Goal: Information Seeking & Learning: Compare options

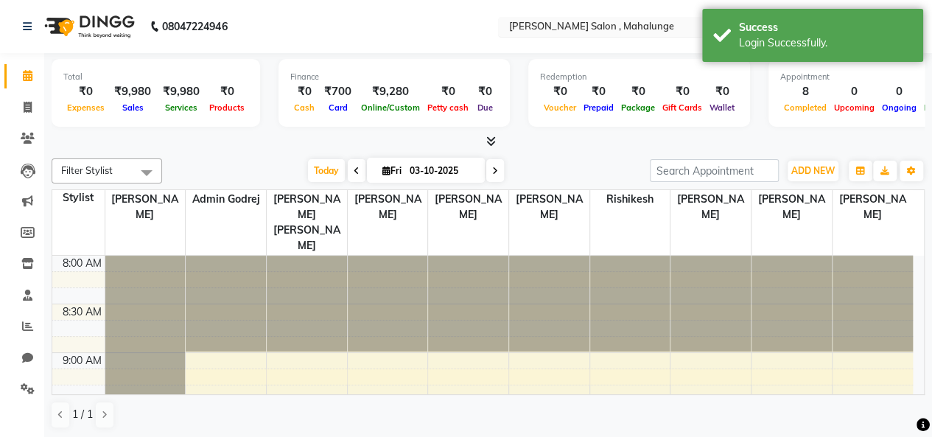
click at [576, 25] on input "text" at bounding box center [613, 28] width 214 height 15
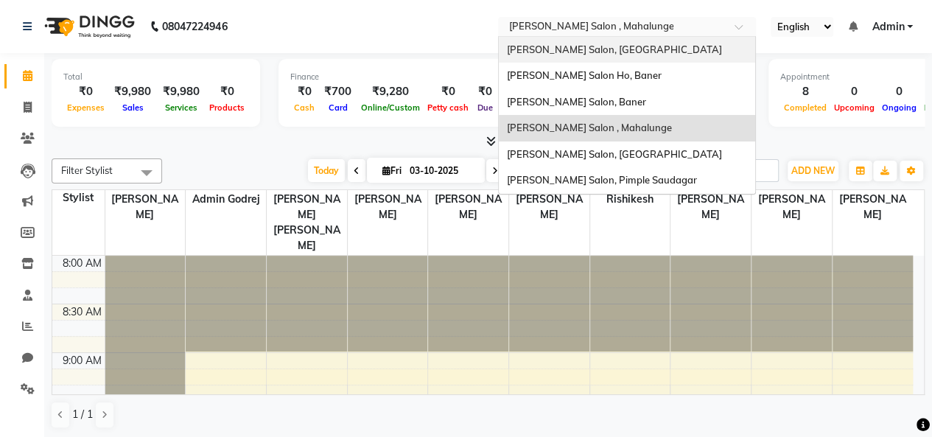
click at [590, 46] on span "Varad Salon, Hinjewadi" at bounding box center [613, 49] width 215 height 12
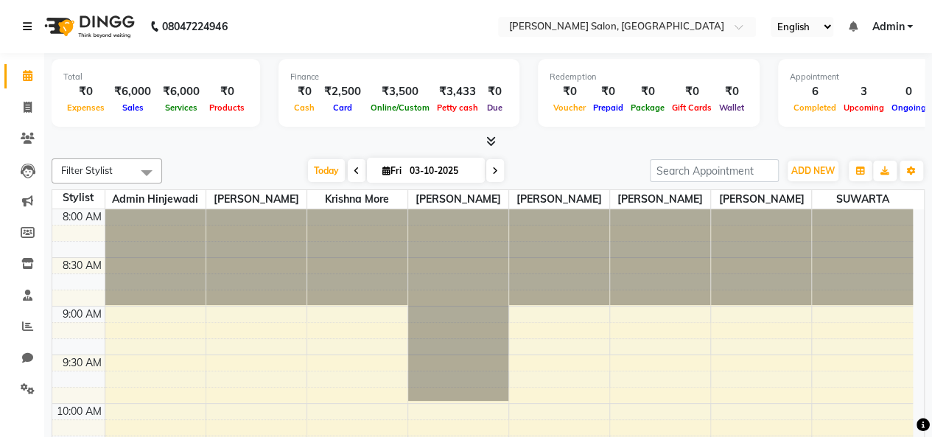
click at [26, 26] on icon at bounding box center [27, 26] width 9 height 10
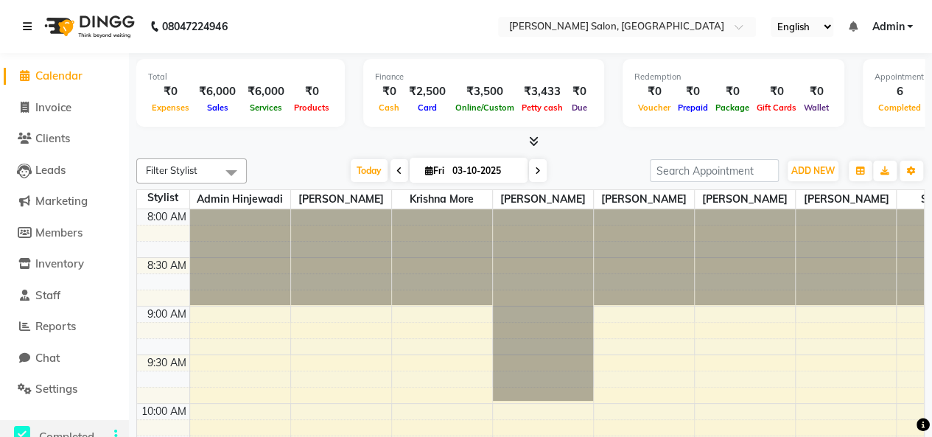
scroll to position [147, 0]
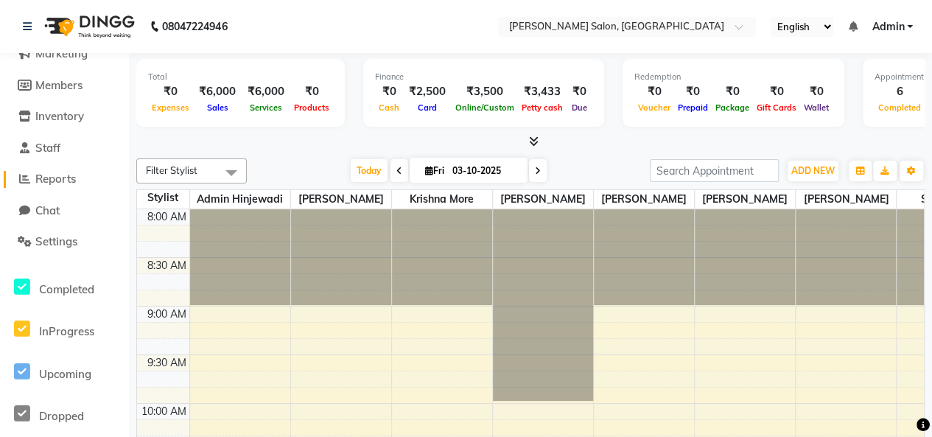
click at [60, 179] on span "Reports" at bounding box center [55, 179] width 41 height 14
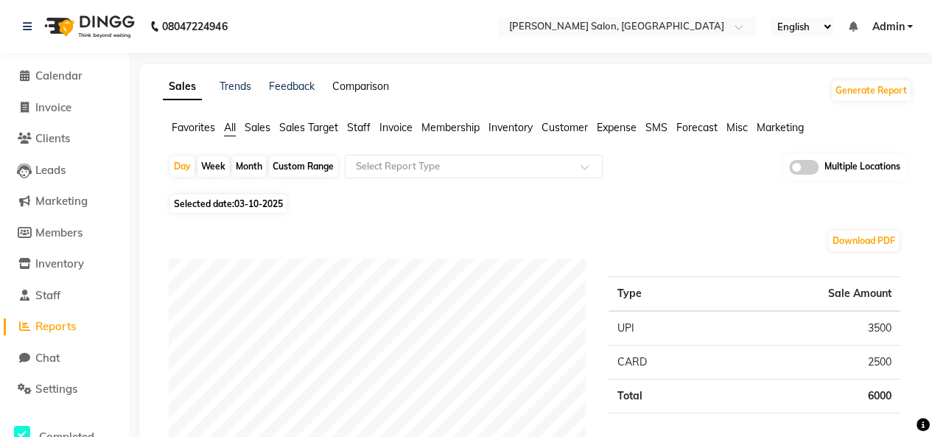
click at [354, 85] on link "Comparison" at bounding box center [360, 86] width 57 height 13
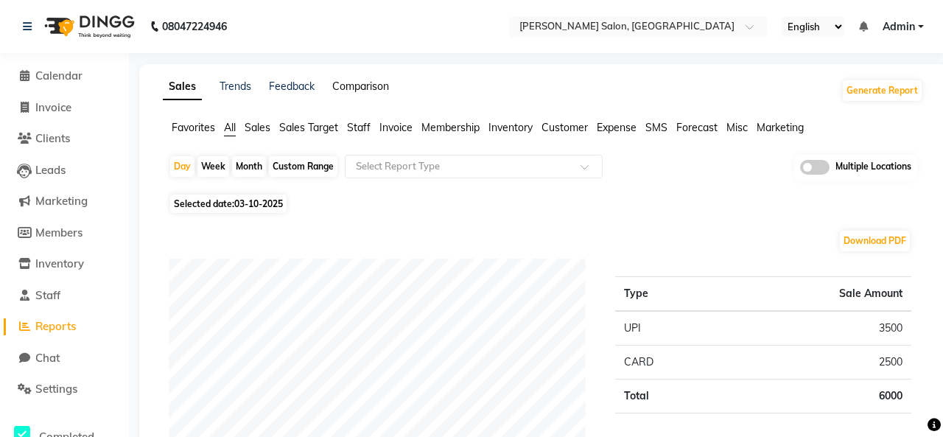
select select "single_date"
select select "single_date_dash"
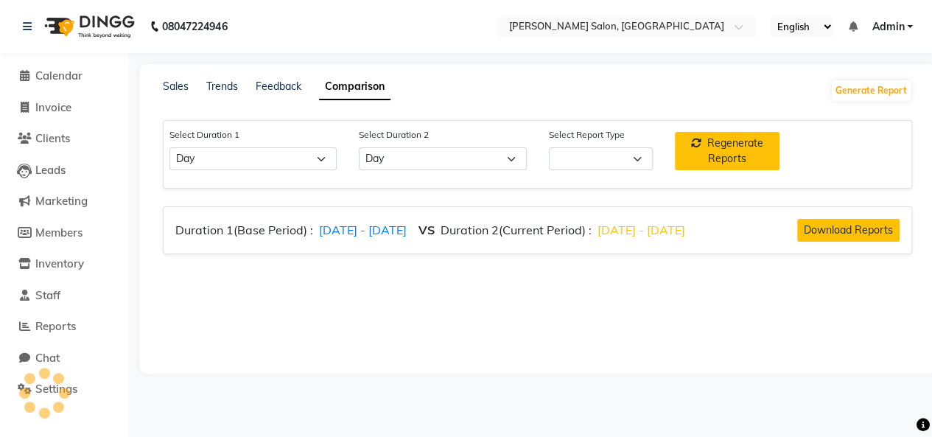
select select "comparison_report"
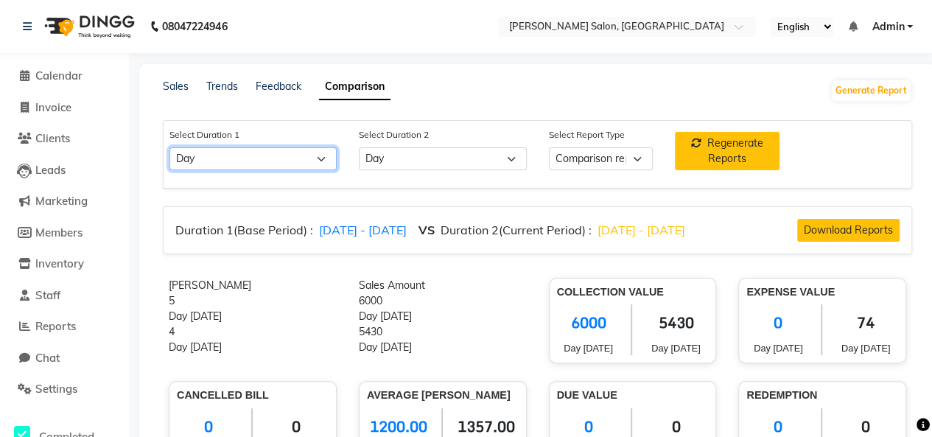
click at [311, 161] on select "Select Day Week Month Custom" at bounding box center [253, 158] width 167 height 23
click at [170, 147] on select "Select Day Week Month Custom" at bounding box center [253, 158] width 167 height 23
click at [228, 148] on select "Select Day Week Month Custom" at bounding box center [253, 158] width 167 height 23
select select "custom"
click at [170, 147] on select "Select Day Week Month Custom" at bounding box center [253, 158] width 167 height 23
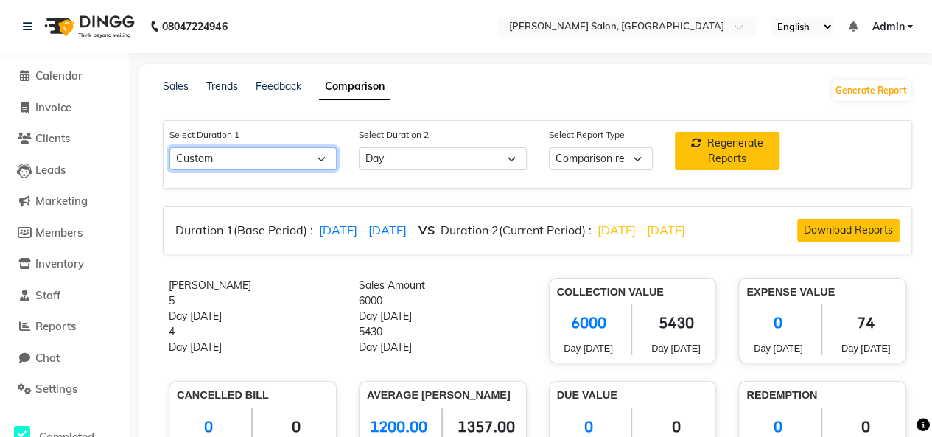
select select "10"
select select "2025"
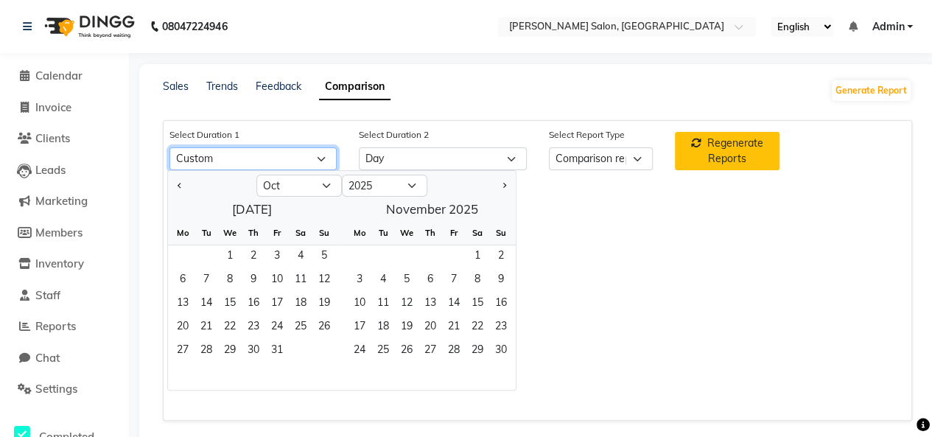
click at [315, 151] on select "Select Day Week Month Custom" at bounding box center [253, 158] width 167 height 23
click at [284, 400] on div "Jan Feb Mar Apr May Jun Jul Aug Sep Oct Nov Dec 2015 2016 2017 2018 2019 2020 2…" at bounding box center [537, 286] width 758 height 232
click at [178, 184] on span "Previous month" at bounding box center [180, 184] width 5 height 5
select select "9"
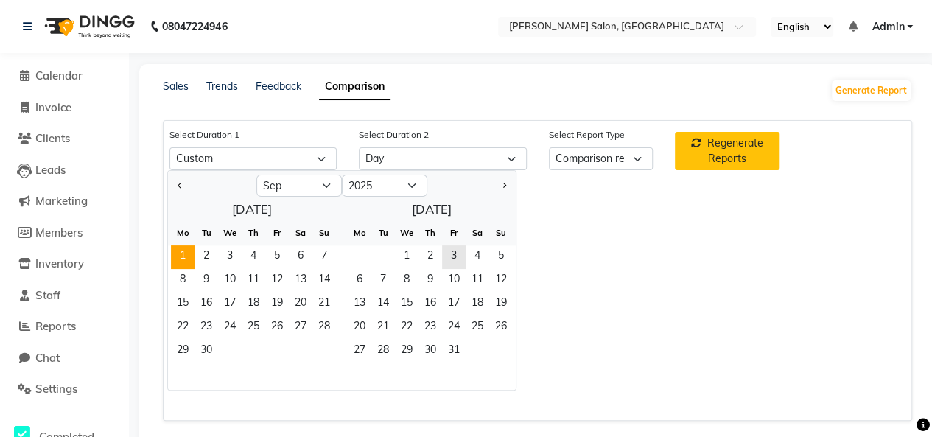
click at [179, 253] on span "1" at bounding box center [183, 257] width 24 height 24
click at [234, 251] on span "3" at bounding box center [230, 257] width 24 height 24
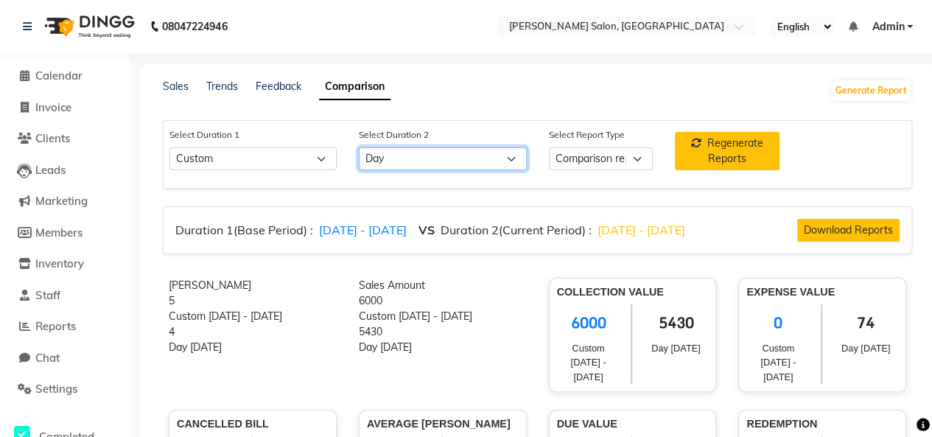
click at [380, 158] on select "Select Day Week Month Custom" at bounding box center [442, 158] width 167 height 23
select select "custom_dash"
click at [359, 147] on select "Select Day Week Month Custom" at bounding box center [442, 158] width 167 height 23
select select "10"
select select "2025"
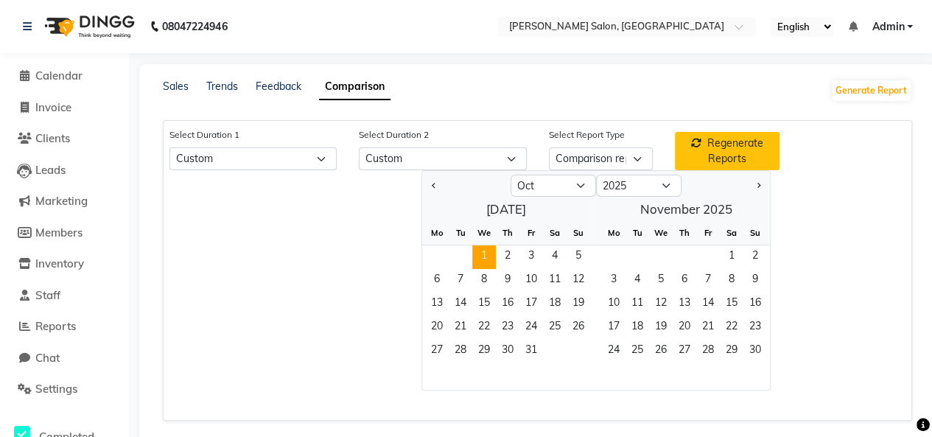
click at [485, 248] on span "1" at bounding box center [484, 257] width 24 height 24
click at [529, 255] on span "3" at bounding box center [532, 257] width 24 height 24
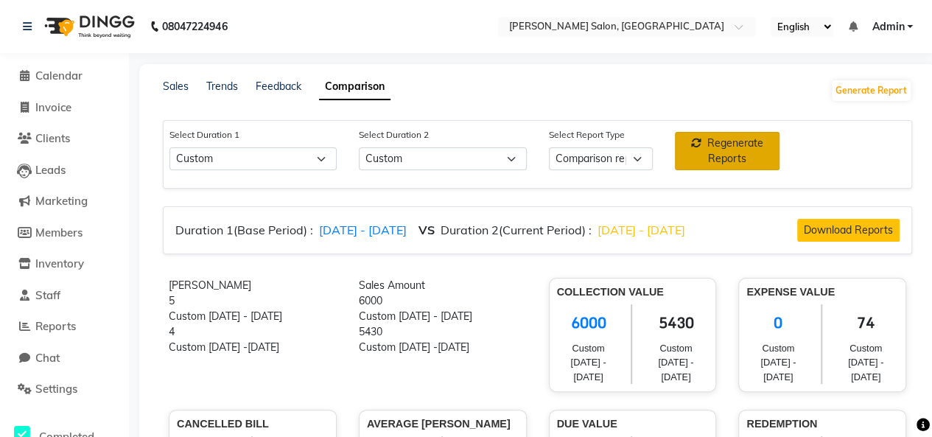
click at [747, 164] on button "Regenerate Reports" at bounding box center [727, 151] width 105 height 38
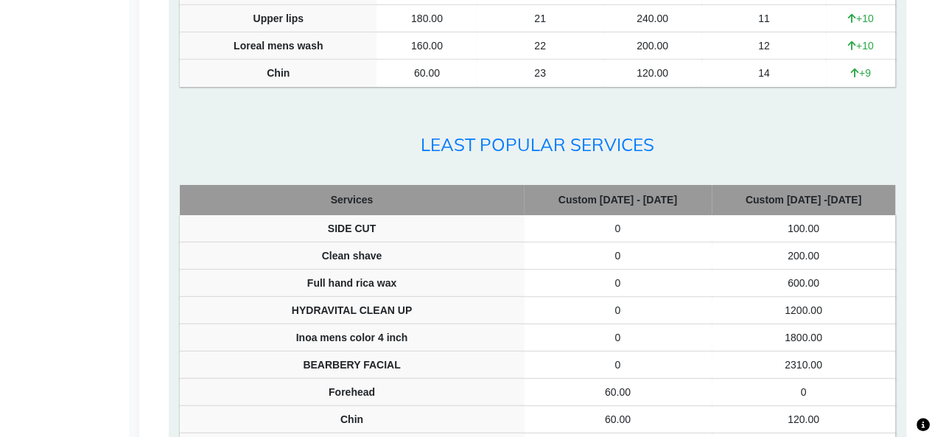
scroll to position [2801, 0]
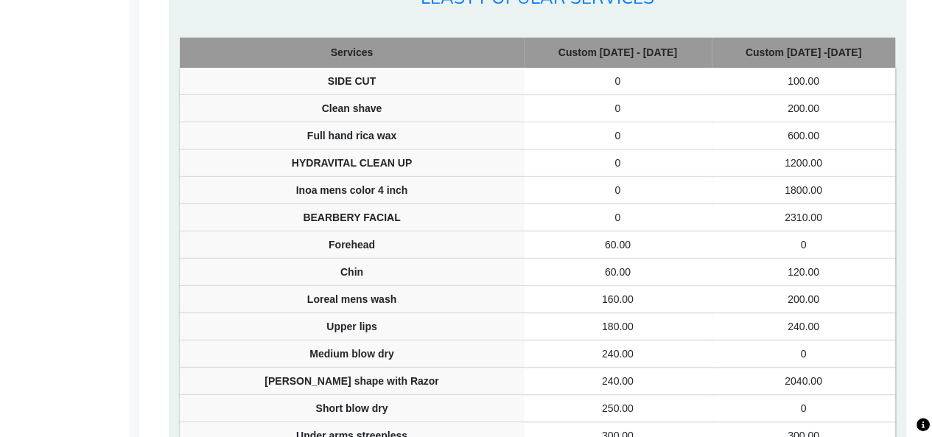
drag, startPoint x: 478, startPoint y: 346, endPoint x: 722, endPoint y: 366, distance: 244.8
click at [722, 259] on td "0" at bounding box center [804, 244] width 184 height 27
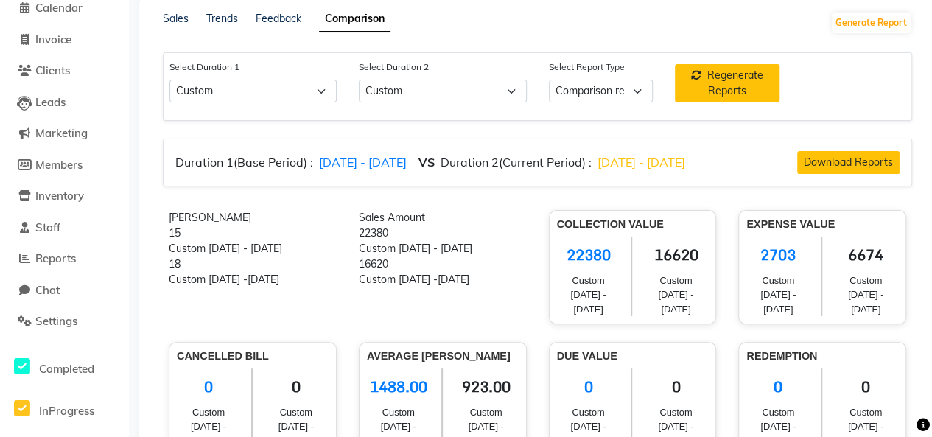
scroll to position [0, 0]
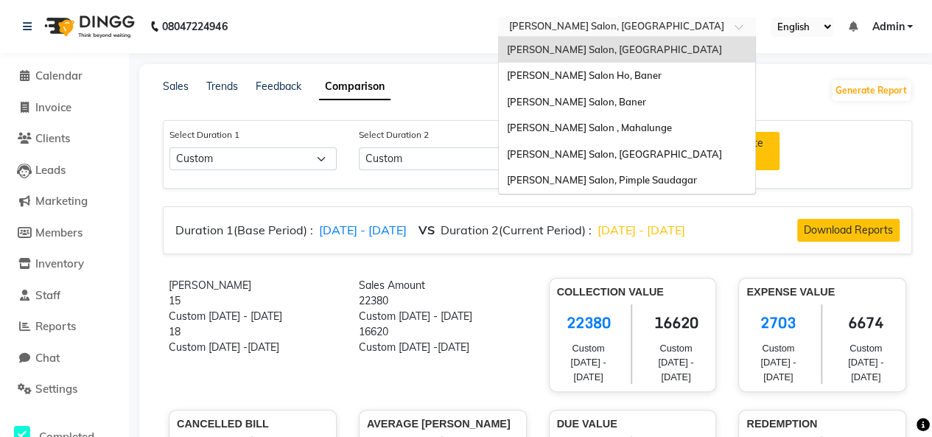
click at [591, 21] on input "text" at bounding box center [613, 28] width 214 height 15
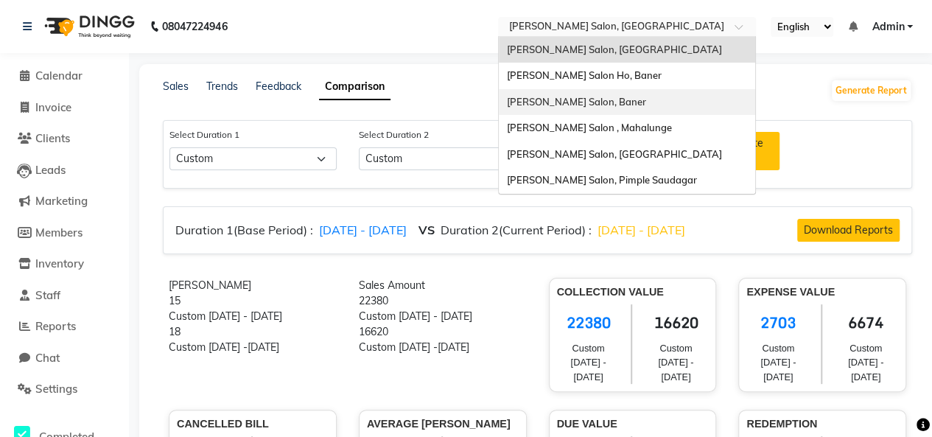
click at [573, 96] on span "[PERSON_NAME] Salon, Baner" at bounding box center [575, 102] width 139 height 12
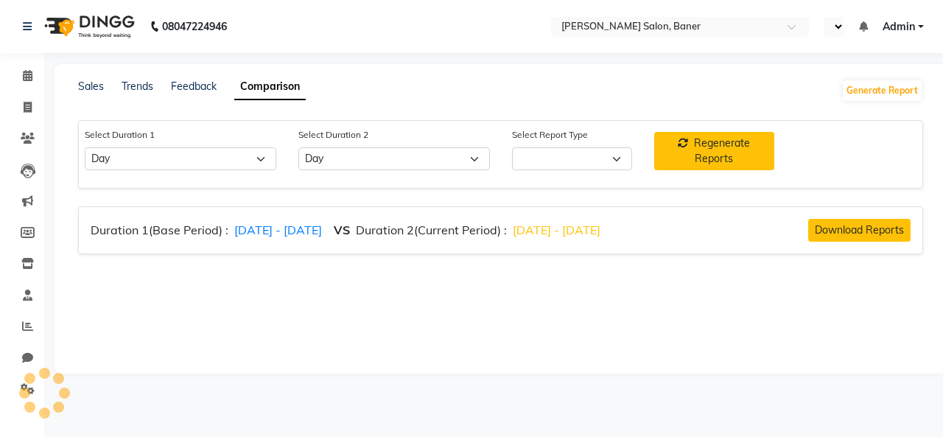
select select "single_date"
select select "single_date_dash"
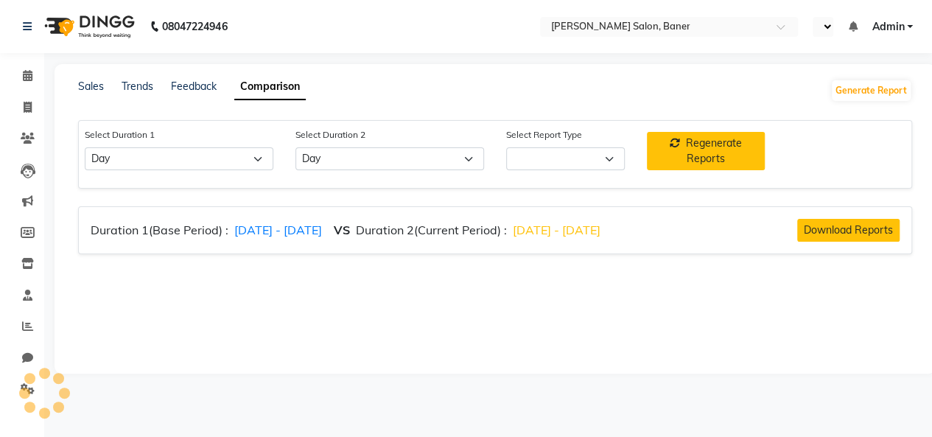
select select "en"
select select "comparison_report"
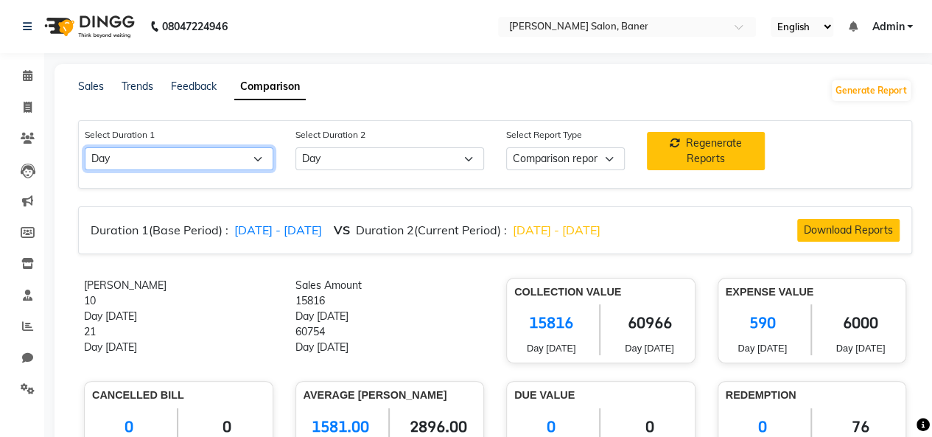
click at [220, 161] on select "Select Day Week Month Custom" at bounding box center [179, 158] width 189 height 23
select select "month"
click at [85, 147] on select "Select Day Week Month Custom" at bounding box center [179, 158] width 189 height 23
select select "10"
select select "2025"
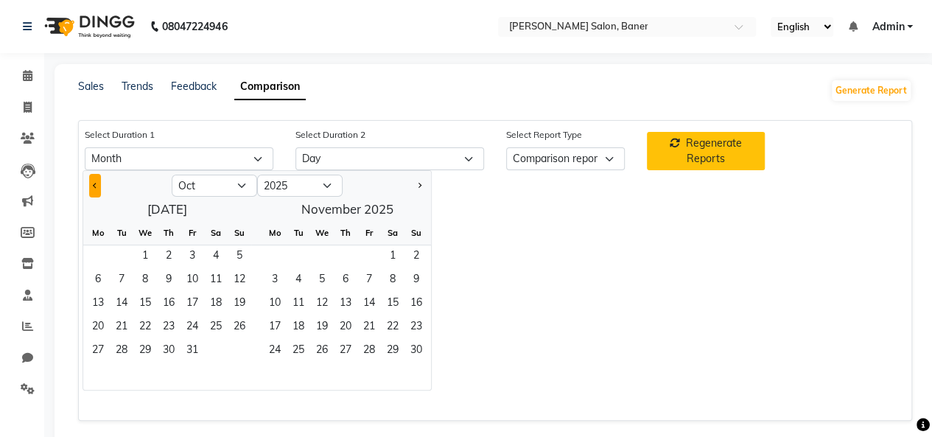
click at [90, 181] on button "Previous month" at bounding box center [95, 186] width 12 height 24
click at [97, 177] on button "Previous month" at bounding box center [95, 186] width 12 height 24
select select "8"
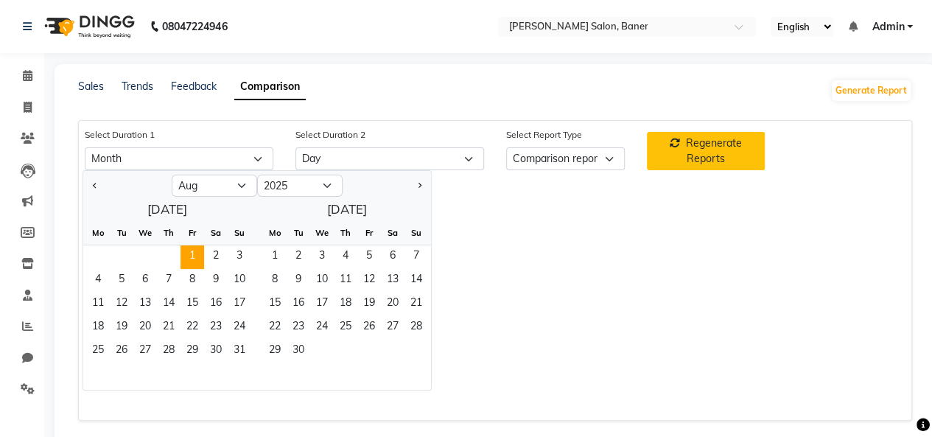
click at [191, 255] on span "1" at bounding box center [193, 257] width 24 height 24
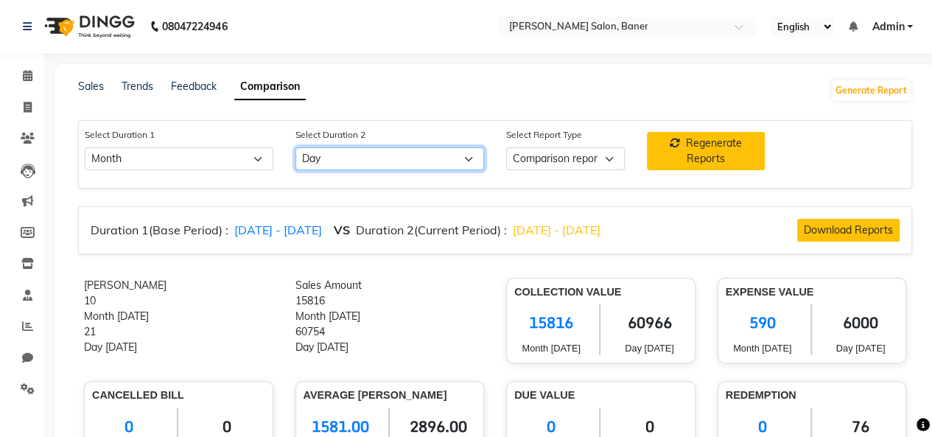
click at [333, 158] on select "Select Day Week Month Custom" at bounding box center [390, 158] width 189 height 23
select select "custom_dash"
click at [296, 147] on select "Select Day Week Month Custom" at bounding box center [390, 158] width 189 height 23
select select "10"
select select "2025"
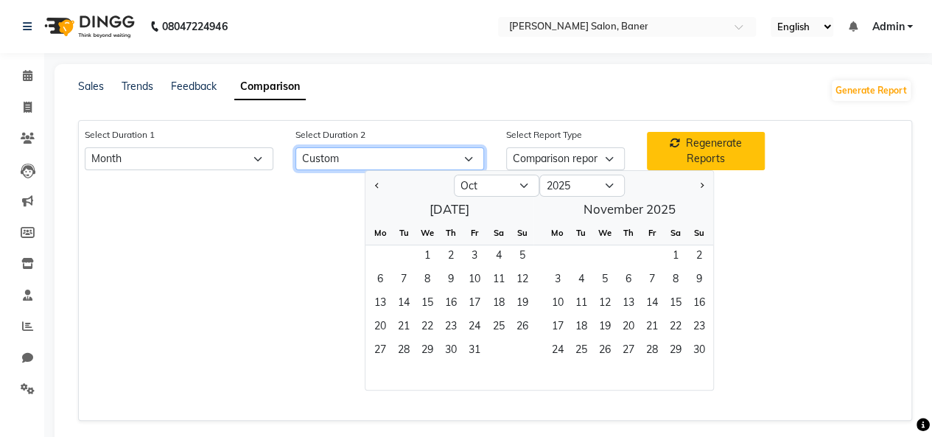
click at [332, 164] on select "Select Day Week Month Custom" at bounding box center [390, 158] width 189 height 23
select select "month_dash"
click at [296, 147] on select "Select Day Week Month Custom" at bounding box center [390, 158] width 189 height 23
click at [696, 181] on button "Next month" at bounding box center [702, 186] width 12 height 24
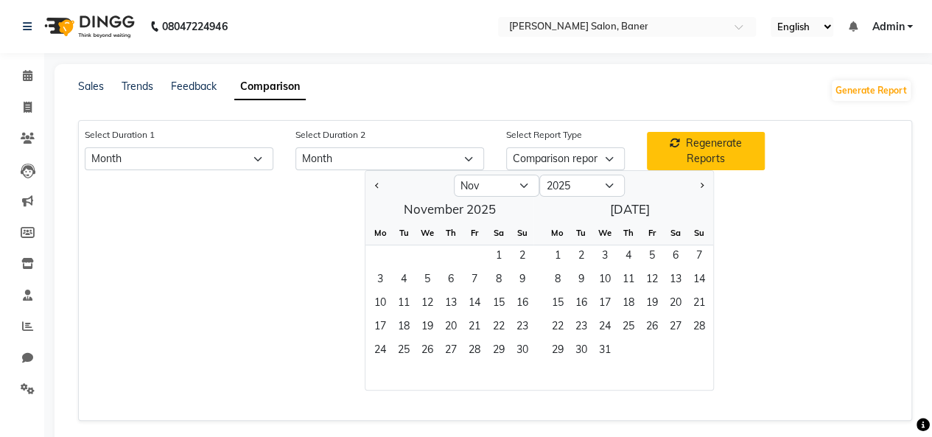
click at [369, 182] on div at bounding box center [410, 186] width 88 height 24
click at [379, 182] on button "Previous month" at bounding box center [377, 186] width 12 height 24
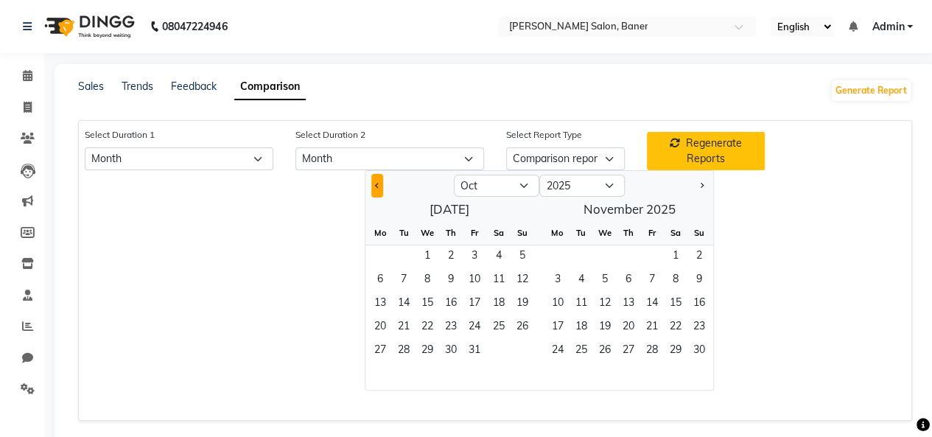
click at [379, 182] on button "Previous month" at bounding box center [377, 186] width 12 height 24
select select "9"
click at [379, 256] on span "1" at bounding box center [381, 257] width 24 height 24
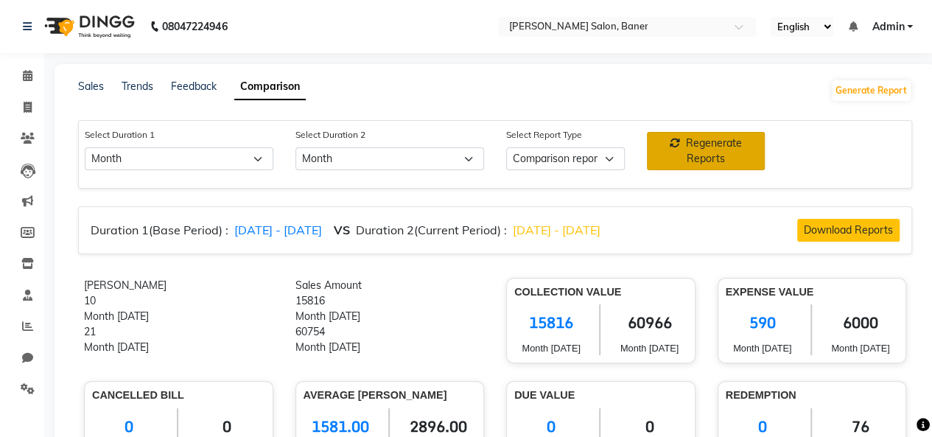
click at [702, 152] on span "Regenerate Reports" at bounding box center [714, 150] width 56 height 29
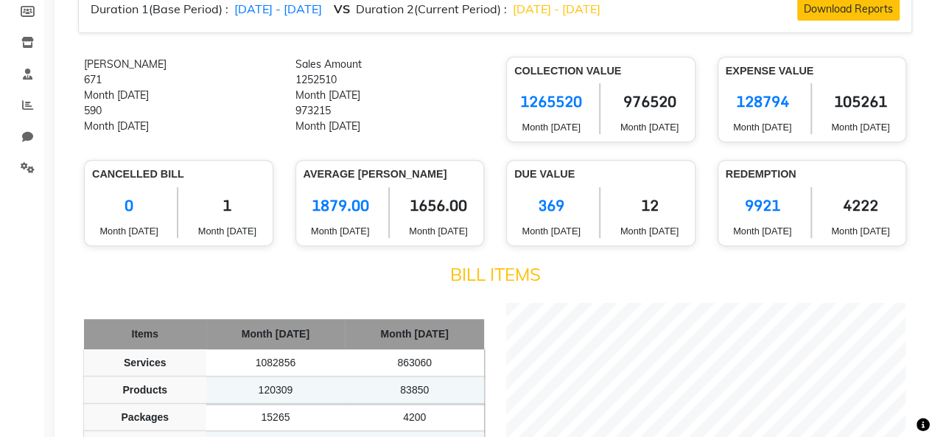
scroll to position [369, 0]
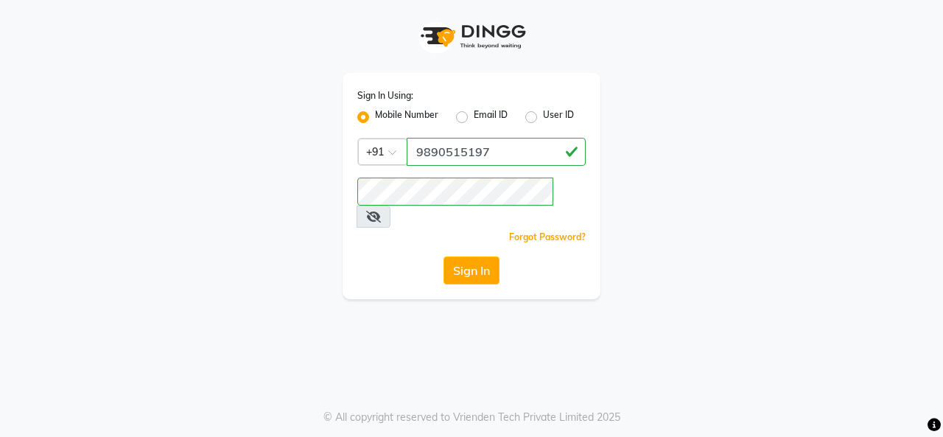
click at [363, 332] on div "Sign In Using: Mobile Number Email ID User ID Country Code × [PHONE_NUMBER] Rem…" at bounding box center [471, 218] width 943 height 437
click at [451, 256] on button "Sign In" at bounding box center [472, 270] width 56 height 28
